Goal: Information Seeking & Learning: Find specific fact

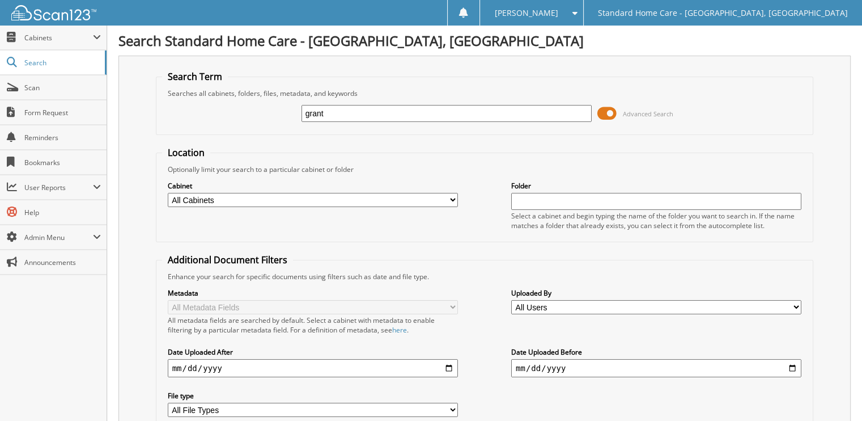
type input "grant"
drag, startPoint x: 342, startPoint y: 103, endPoint x: 211, endPoint y: 129, distance: 133.5
click at [211, 129] on fieldset "Search Term Searches all cabinets, folders, files, metadata, and keywords grant…" at bounding box center [485, 102] width 658 height 65
drag, startPoint x: 345, startPoint y: 105, endPoint x: 146, endPoint y: 112, distance: 198.5
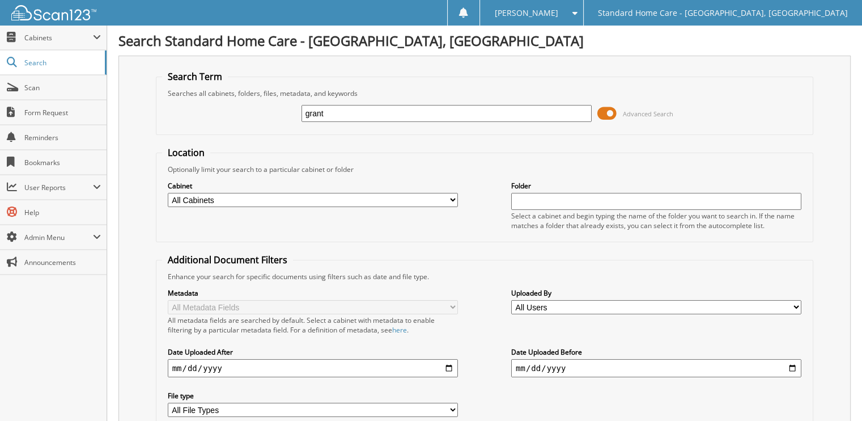
click at [146, 112] on div "Search Term Searches all cabinets, folders, files, metadata, and keywords grant…" at bounding box center [484, 268] width 732 height 425
type input "[PERSON_NAME]"
drag, startPoint x: 418, startPoint y: 116, endPoint x: 0, endPoint y: 139, distance: 418.4
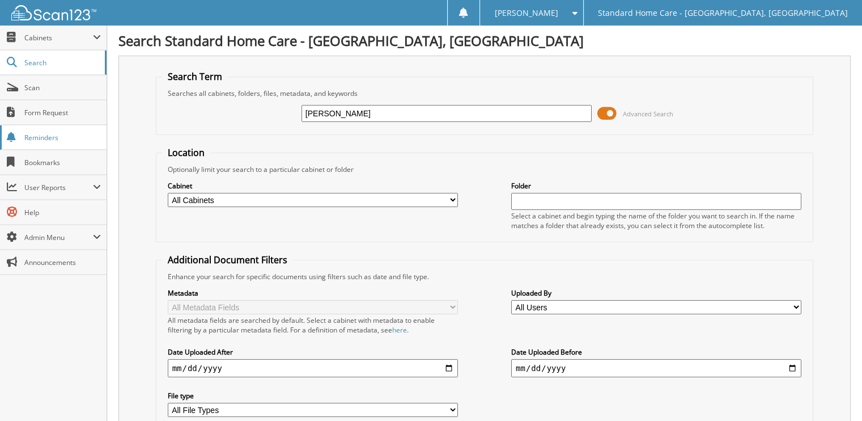
type input "[PERSON_NAME]"
drag, startPoint x: 342, startPoint y: 115, endPoint x: 66, endPoint y: 145, distance: 277.1
click at [164, 137] on form "Search Term Searches all cabinets, folders, files, metadata, and keywords mcnea…" at bounding box center [485, 272] width 658 height 405
type input "harris"
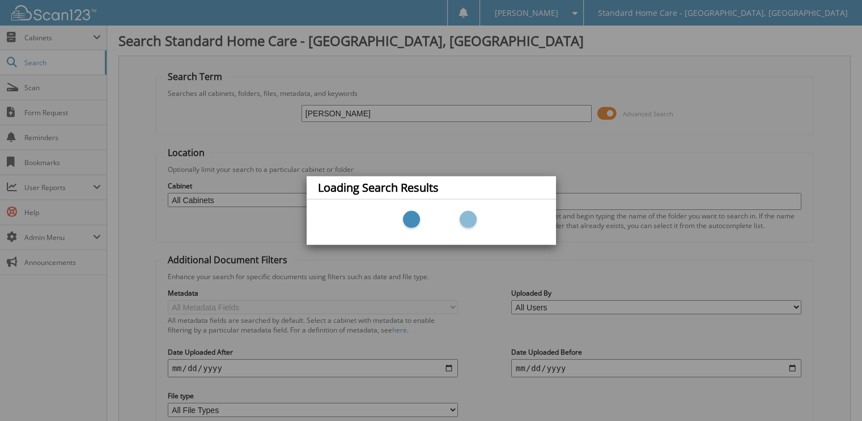
scroll to position [71, 0]
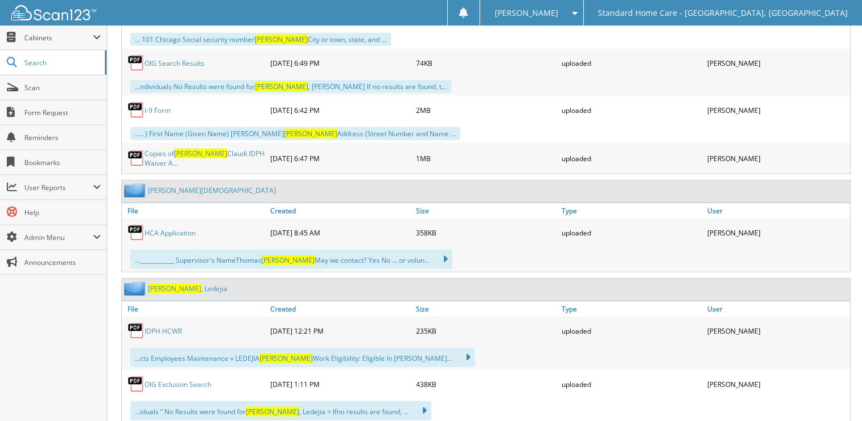
drag, startPoint x: 190, startPoint y: 269, endPoint x: 183, endPoint y: 385, distance: 117.0
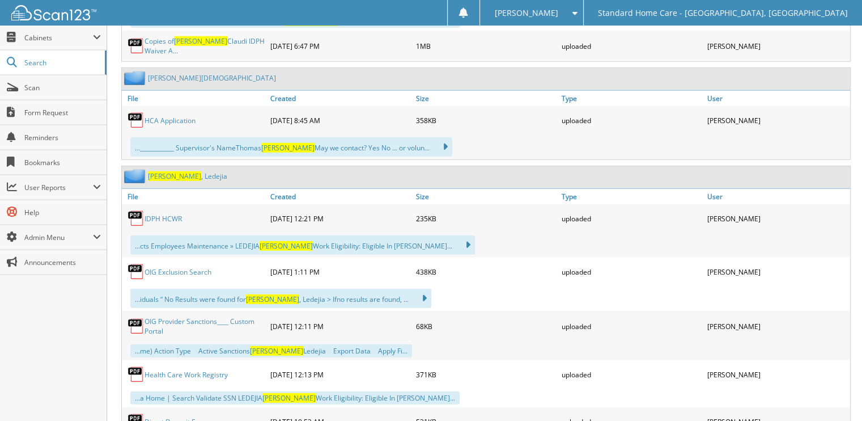
scroll to position [4005, 0]
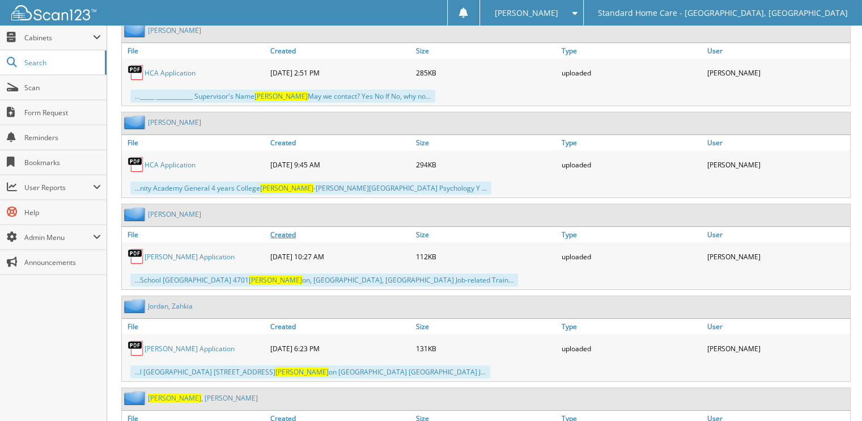
click at [336, 227] on link "Created" at bounding box center [341, 234] width 146 height 15
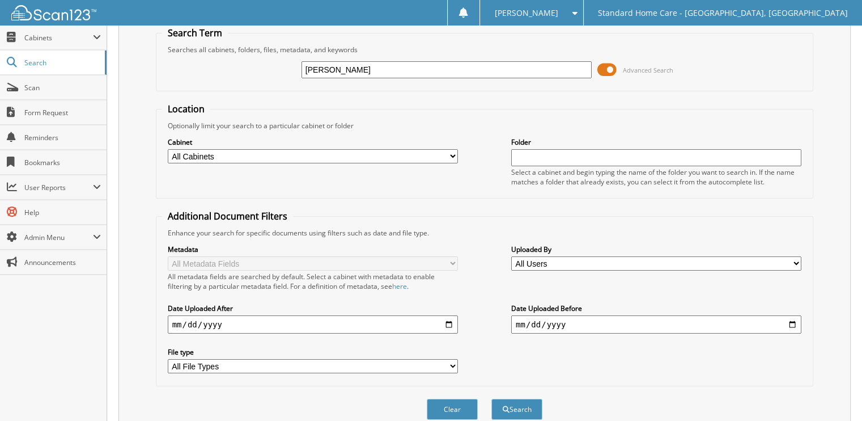
scroll to position [0, 0]
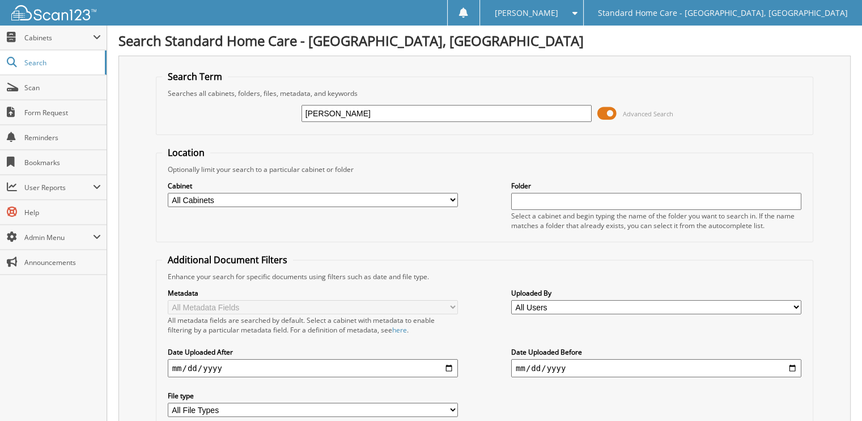
drag, startPoint x: 341, startPoint y: 159, endPoint x: 391, endPoint y: 5, distance: 162.4
drag, startPoint x: 334, startPoint y: 134, endPoint x: 356, endPoint y: 113, distance: 30.1
click at [356, 113] on form "Search Term Searches all cabinets, folders, files, metadata, and keywords harri…" at bounding box center [485, 272] width 658 height 405
click at [356, 113] on input "harris" at bounding box center [447, 113] width 290 height 17
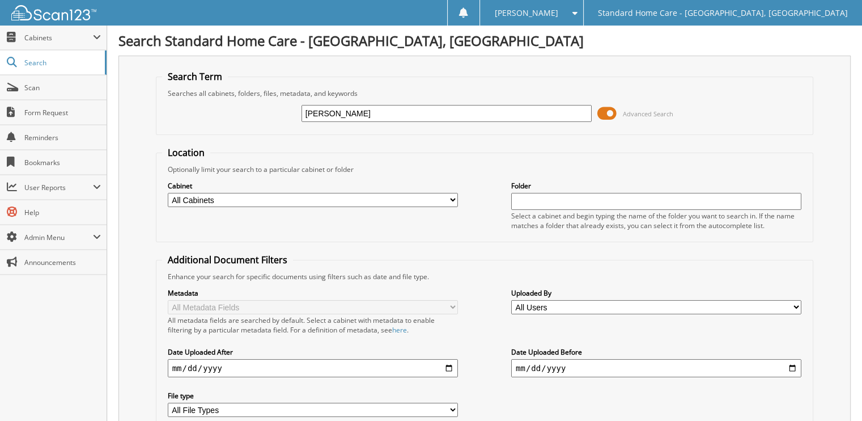
click at [356, 113] on input "harris" at bounding box center [447, 113] width 290 height 17
paste input "Jonniyah Akin"
type input "[PERSON_NAME]"
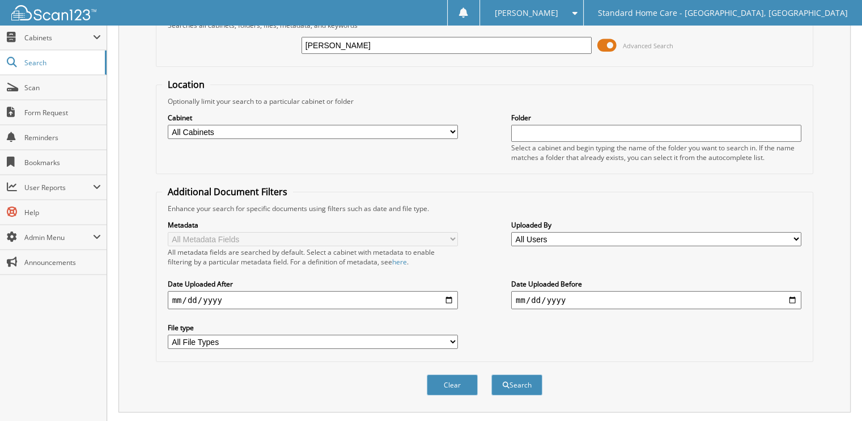
scroll to position [124, 0]
